Goal: Task Accomplishment & Management: Manage account settings

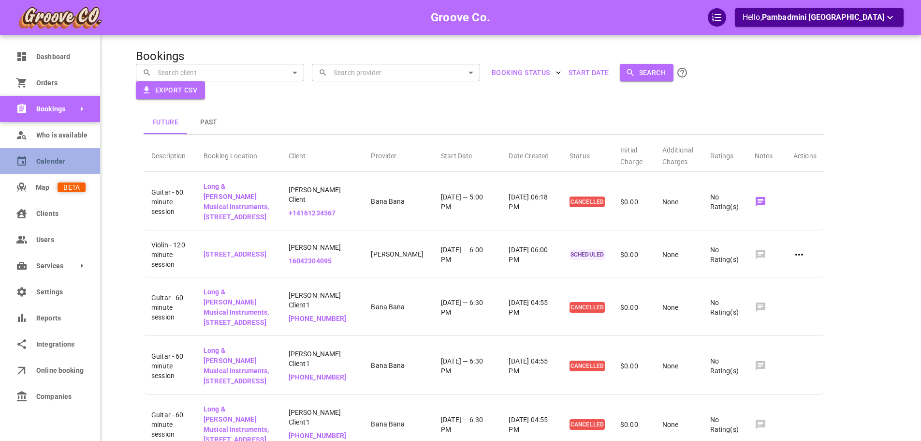
click at [38, 161] on span "Calendar" at bounding box center [60, 161] width 49 height 10
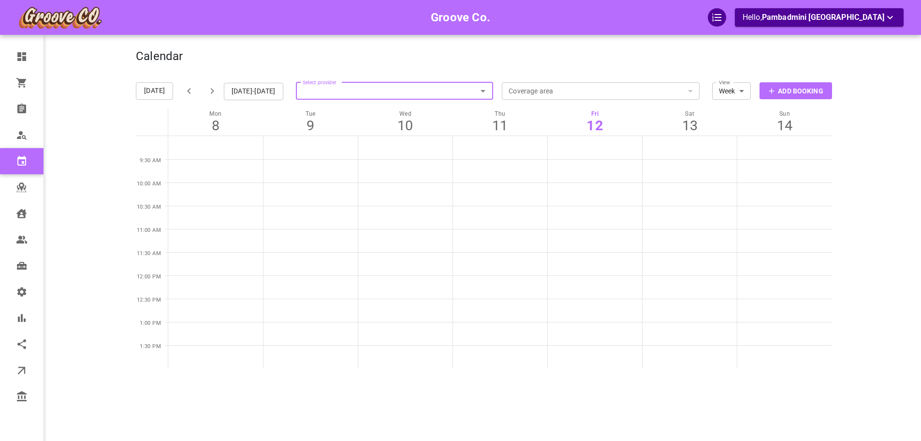
click at [485, 89] on icon "Open" at bounding box center [483, 91] width 12 height 12
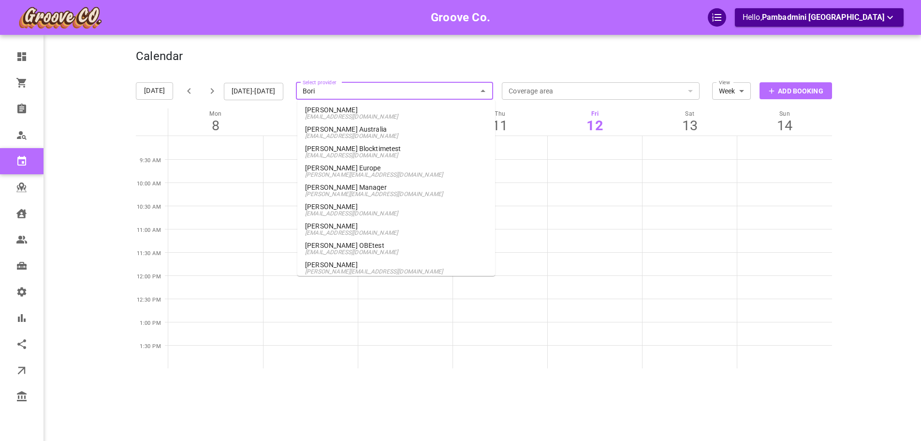
type input "Boris"
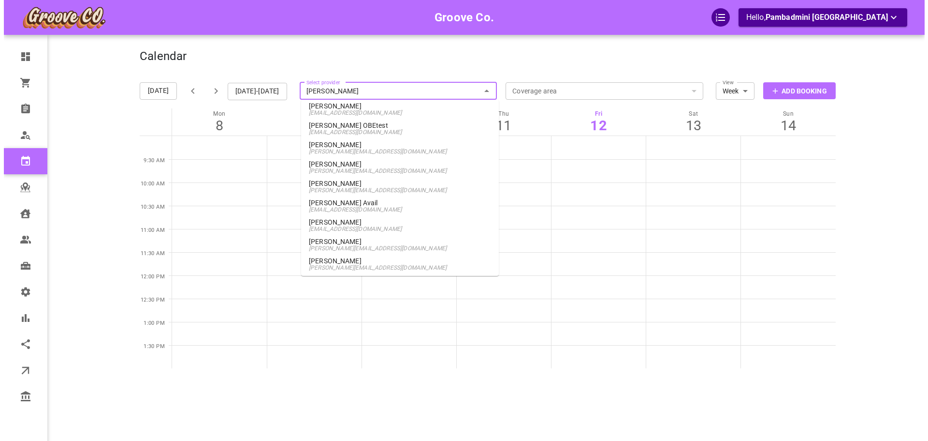
scroll to position [145, 0]
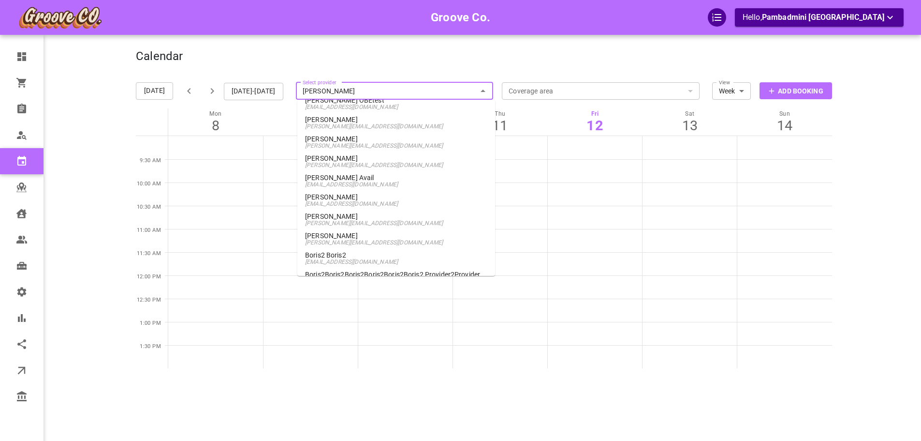
click at [382, 235] on p "Boris Vancouver" at bounding box center [396, 235] width 182 height 7
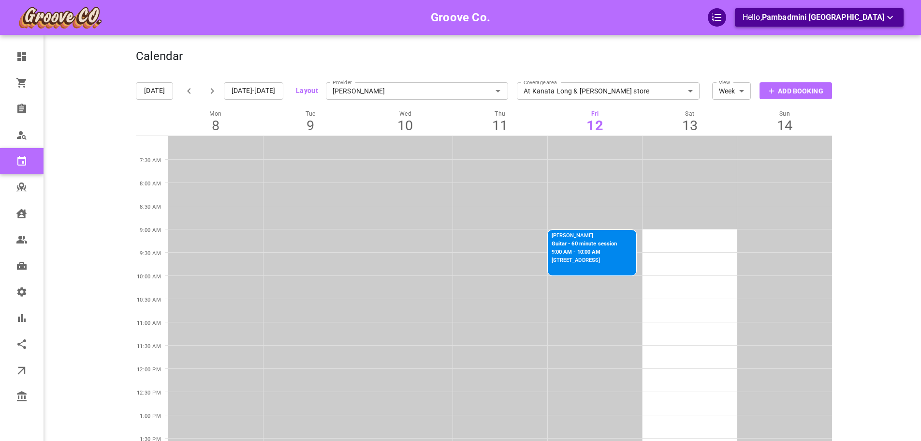
click at [836, 15] on span "Pambadmini Jawale" at bounding box center [823, 17] width 122 height 9
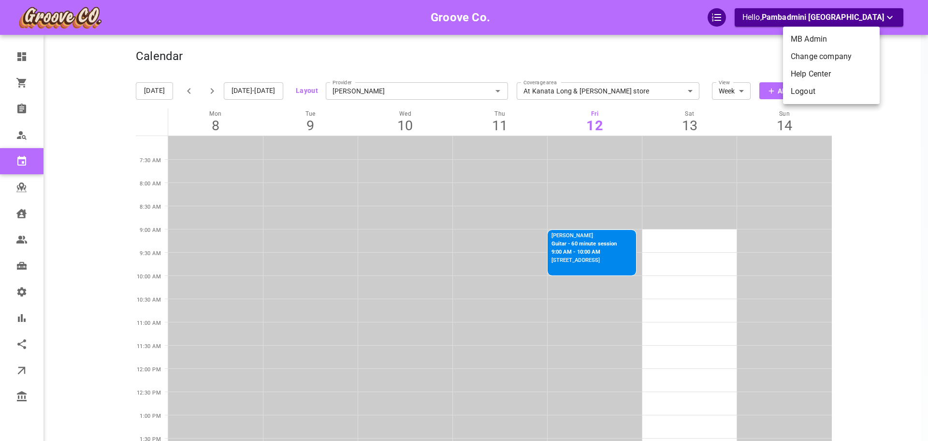
click at [817, 85] on li "Logout" at bounding box center [831, 91] width 97 height 17
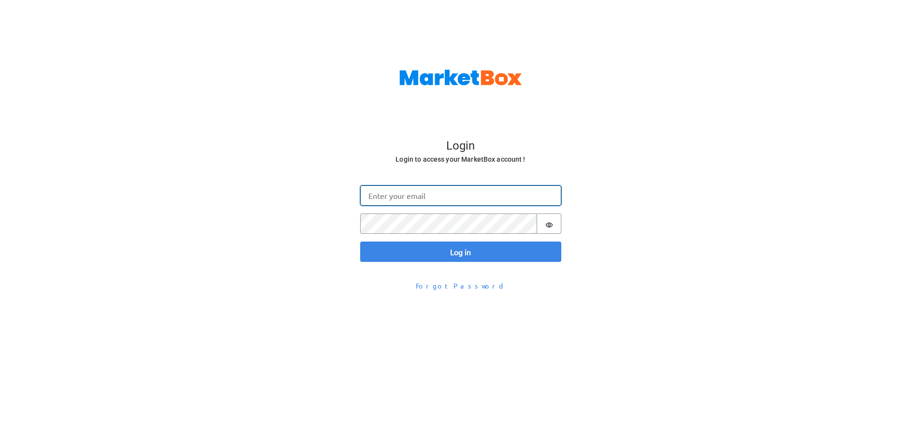
drag, startPoint x: 0, startPoint y: 0, endPoint x: 419, endPoint y: 189, distance: 459.7
click at [419, 189] on input "Email" at bounding box center [460, 195] width 201 height 20
click at [429, 203] on input "Email" at bounding box center [460, 195] width 201 height 20
type input "[EMAIL_ADDRESS][DOMAIN_NAME]"
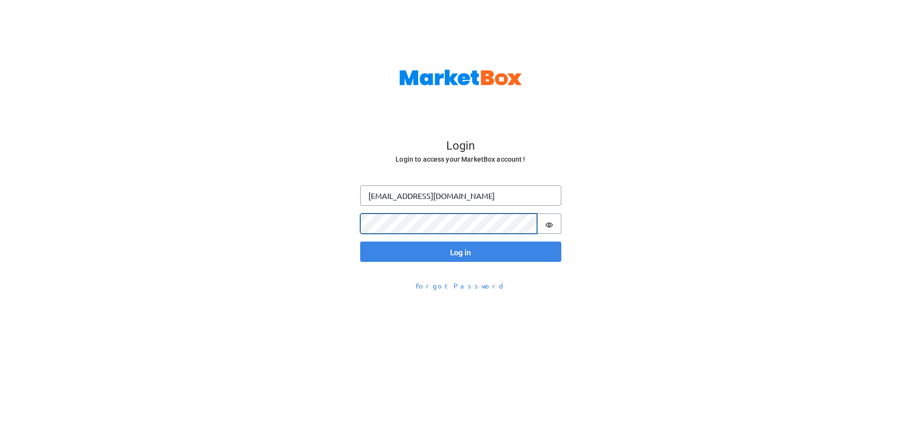
click at [360, 241] on button "Log in" at bounding box center [460, 251] width 201 height 20
